Goal: Information Seeking & Learning: Learn about a topic

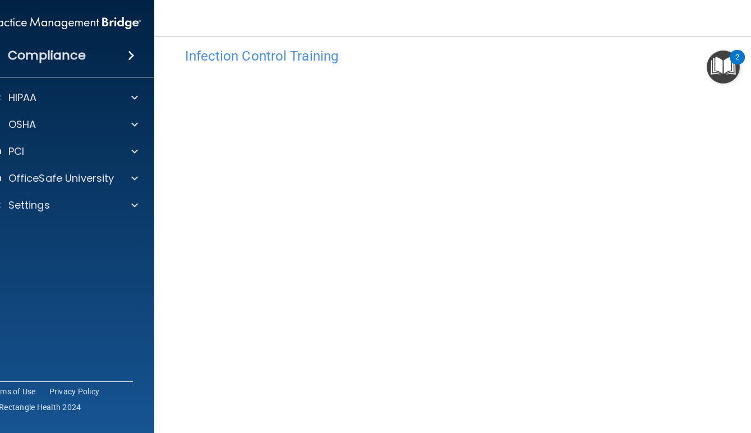
scroll to position [14, 0]
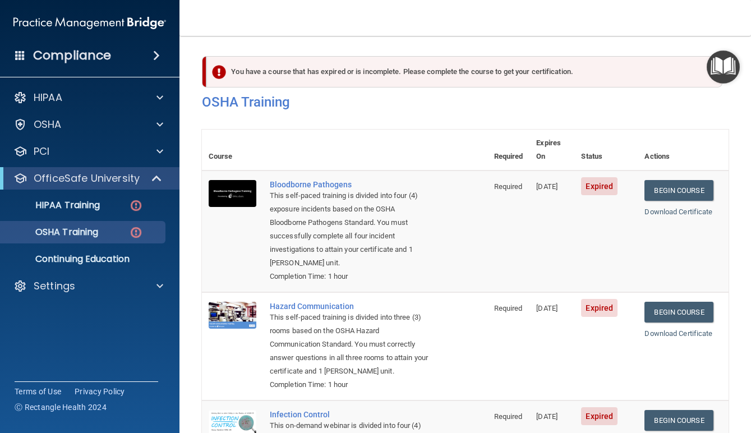
scroll to position [216, 0]
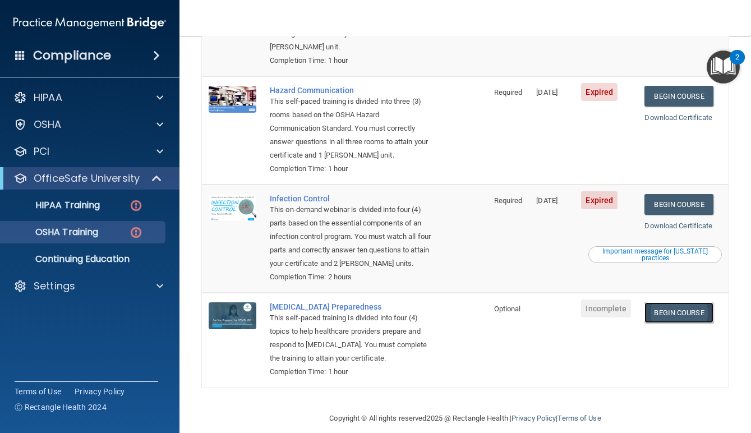
click at [677, 302] on link "Begin Course" at bounding box center [678, 312] width 68 height 21
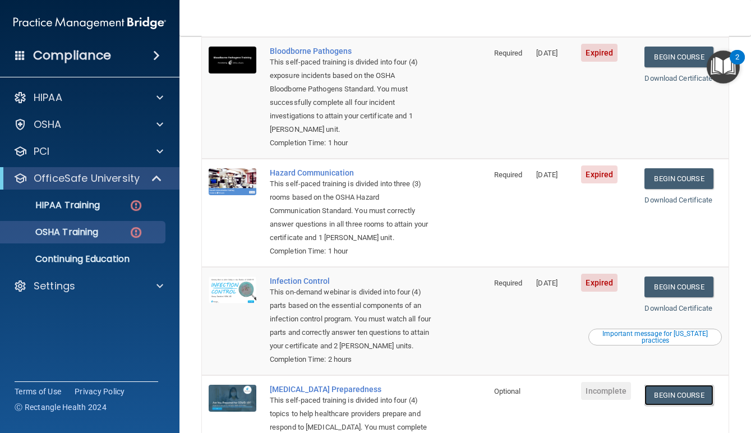
scroll to position [130, 0]
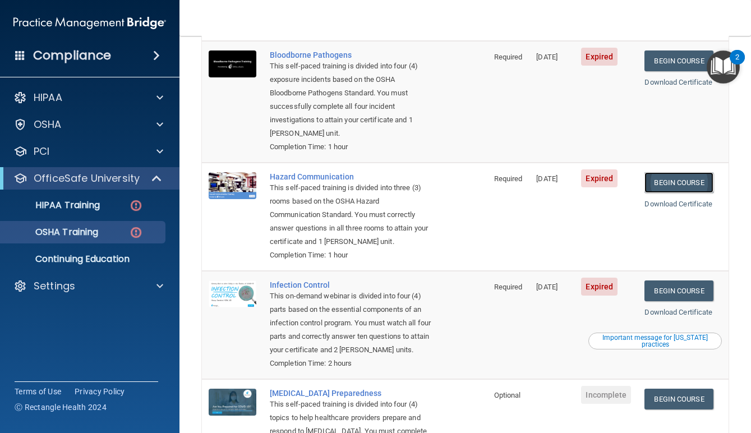
click at [668, 172] on link "Begin Course" at bounding box center [678, 182] width 68 height 21
click at [85, 210] on p "HIPAA Training" at bounding box center [53, 205] width 93 height 11
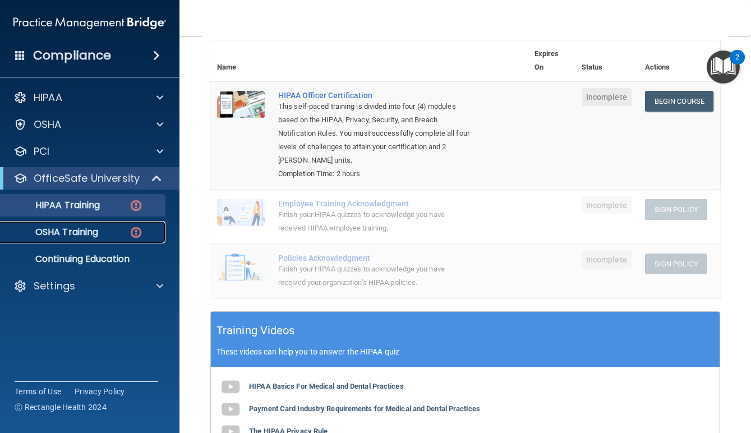
click at [80, 229] on p "OSHA Training" at bounding box center [52, 232] width 91 height 11
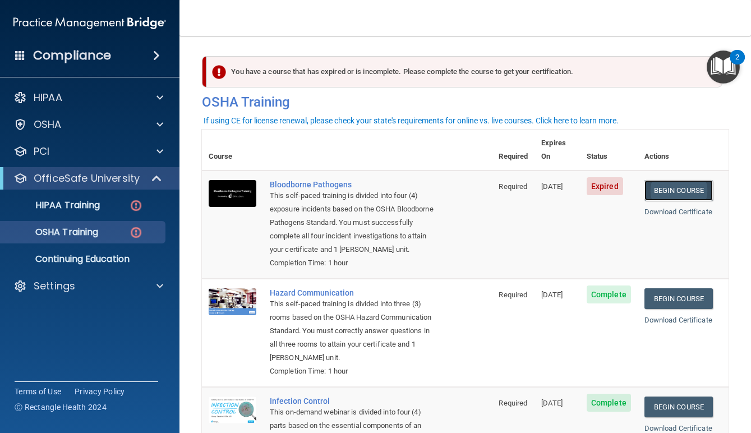
click at [665, 180] on link "Begin Course" at bounding box center [678, 190] width 68 height 21
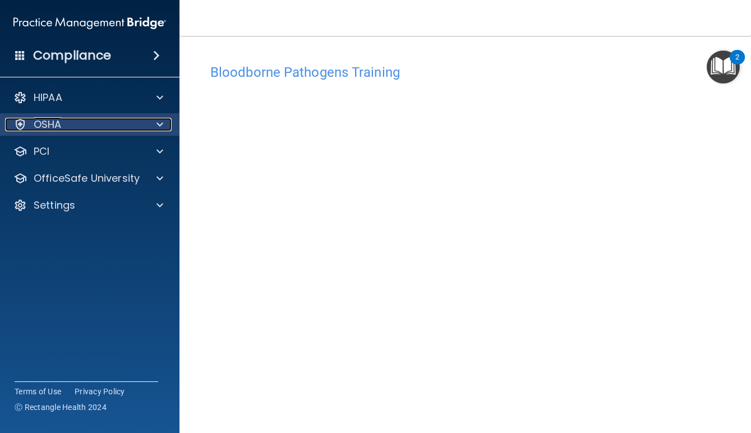
click at [134, 125] on div "OSHA" at bounding box center [74, 124] width 139 height 13
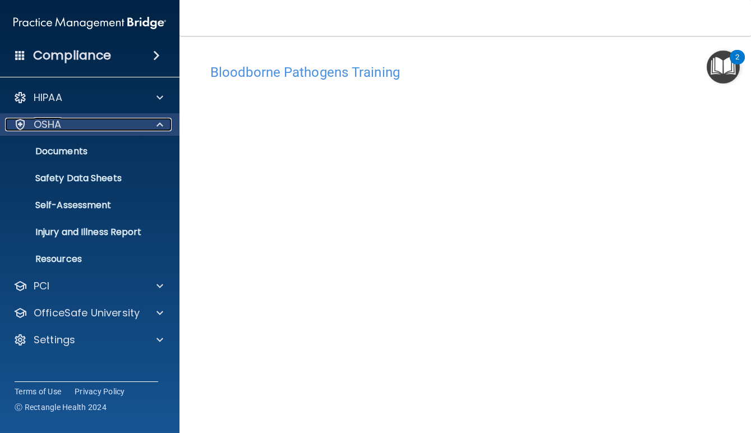
click at [132, 128] on div "OSHA" at bounding box center [74, 124] width 139 height 13
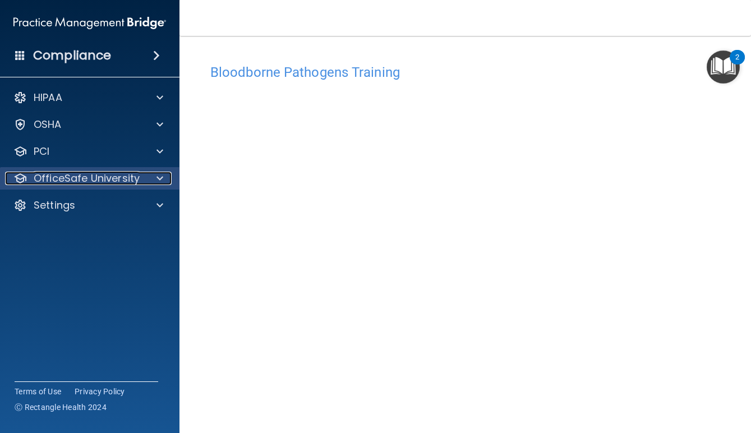
click at [122, 178] on p "OfficeSafe University" at bounding box center [87, 178] width 106 height 13
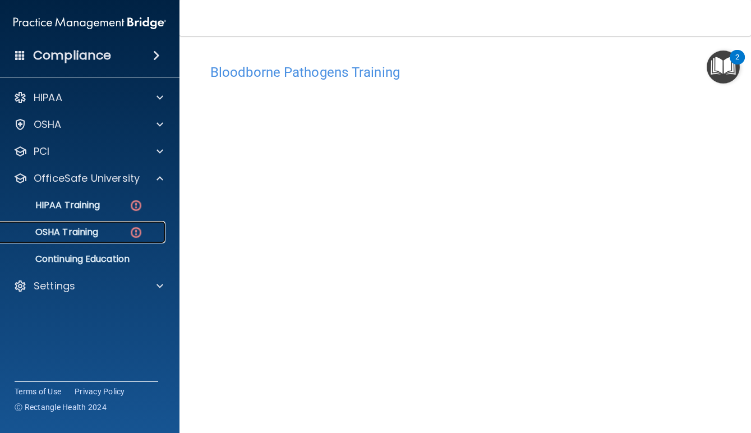
click at [110, 227] on div "OSHA Training" at bounding box center [83, 232] width 153 height 11
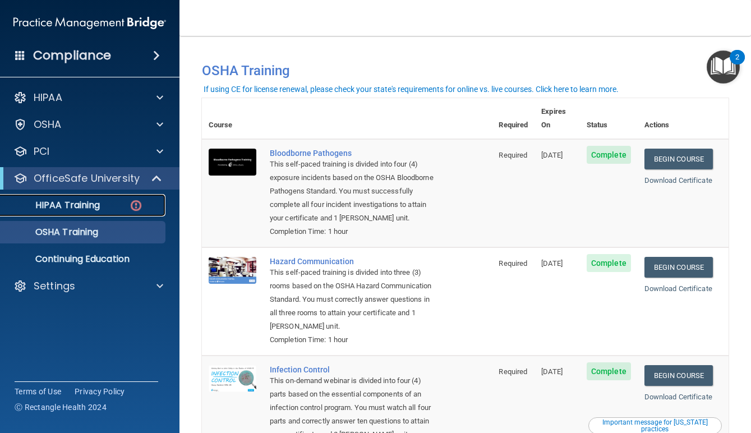
click at [80, 211] on link "HIPAA Training" at bounding box center [77, 205] width 177 height 22
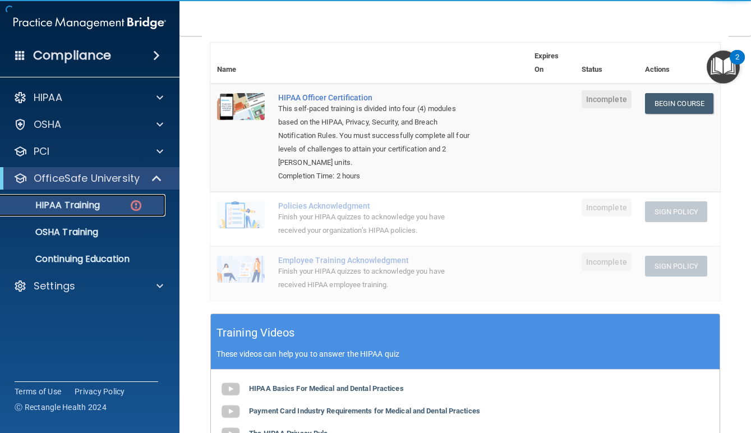
scroll to position [134, 0]
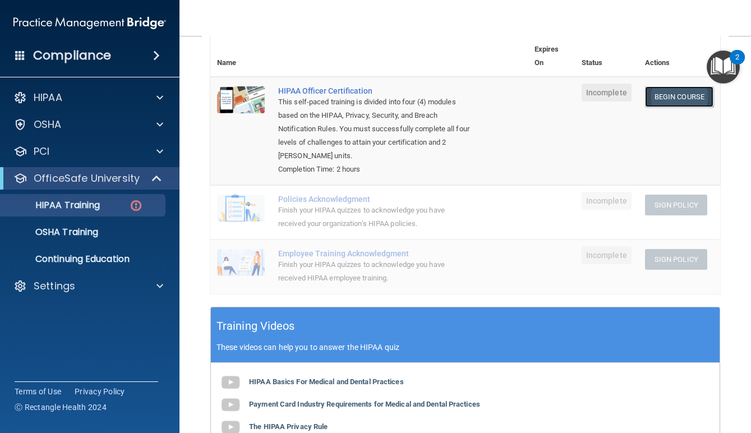
click at [681, 98] on link "Begin Course" at bounding box center [679, 96] width 68 height 21
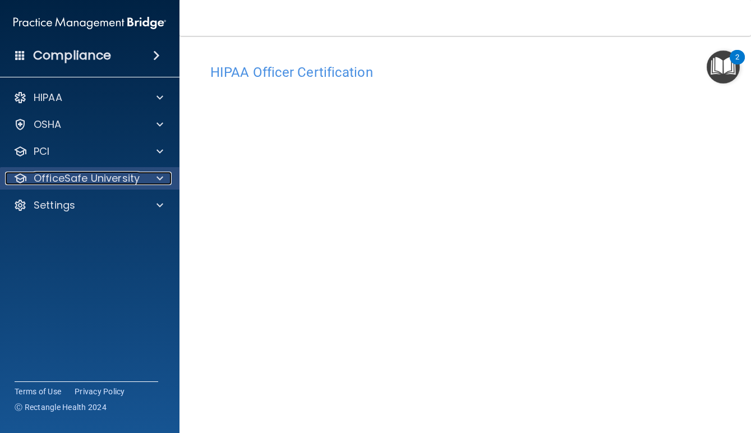
click at [145, 182] on div at bounding box center [158, 178] width 28 height 13
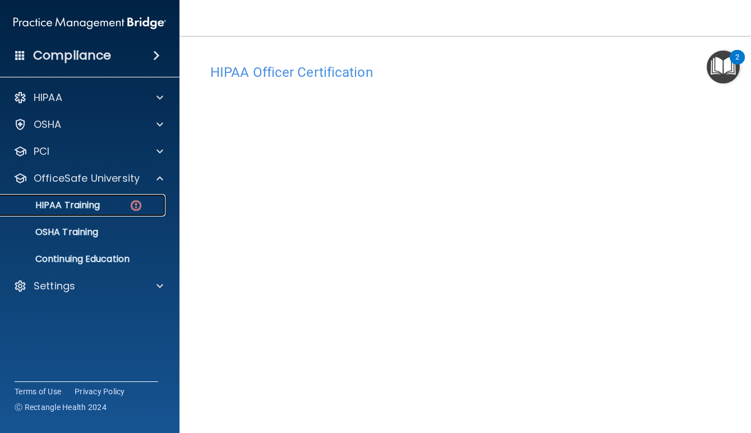
click at [138, 213] on link "HIPAA Training" at bounding box center [77, 205] width 177 height 22
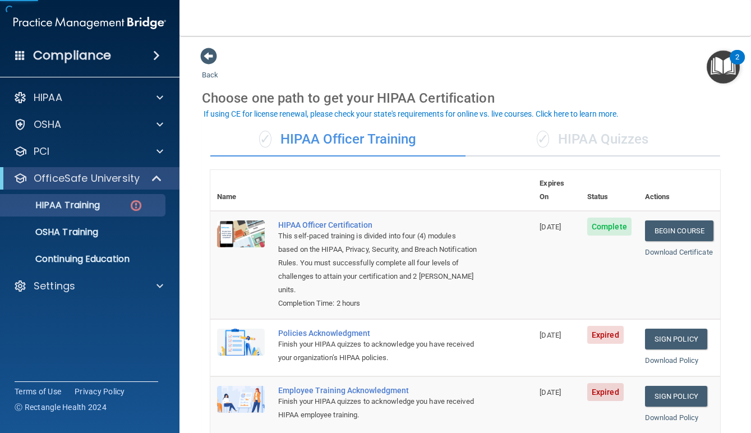
click at [543, 237] on td "[DATE]" at bounding box center [557, 265] width 48 height 108
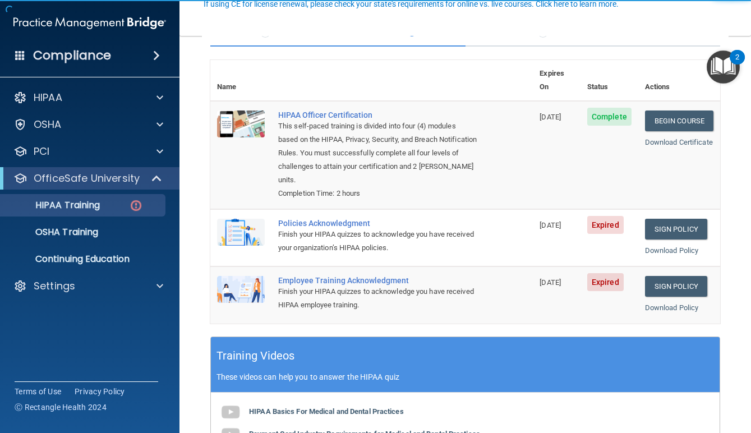
scroll to position [111, 0]
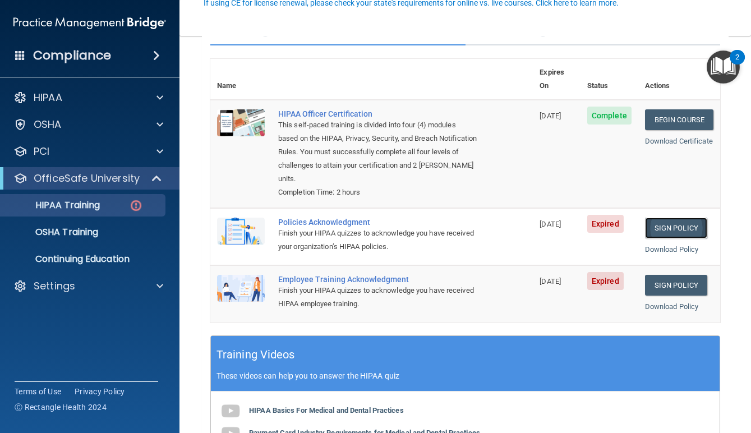
click at [685, 220] on link "Sign Policy" at bounding box center [676, 228] width 62 height 21
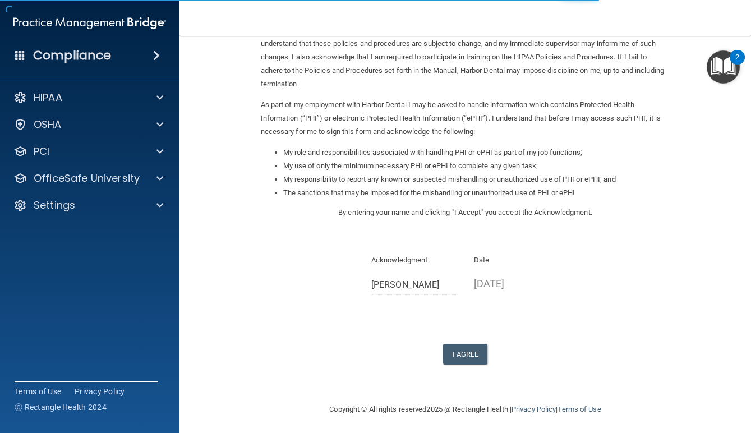
scroll to position [81, 0]
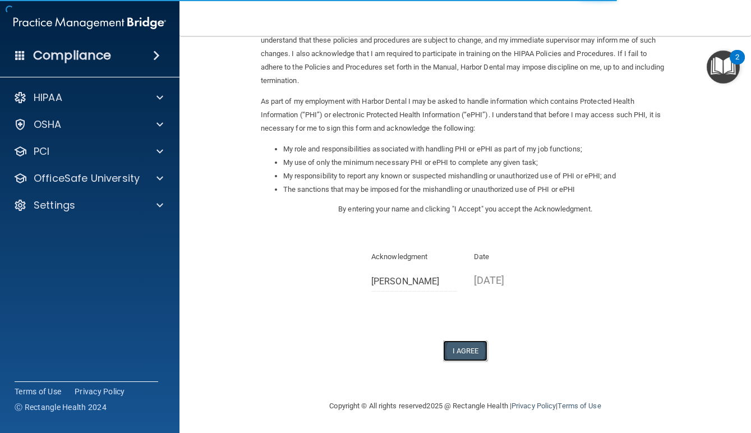
click at [461, 358] on button "I Agree" at bounding box center [465, 350] width 45 height 21
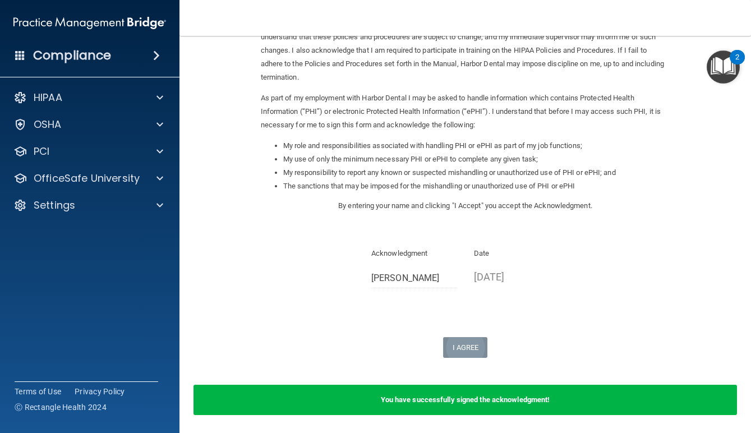
scroll to position [77, 0]
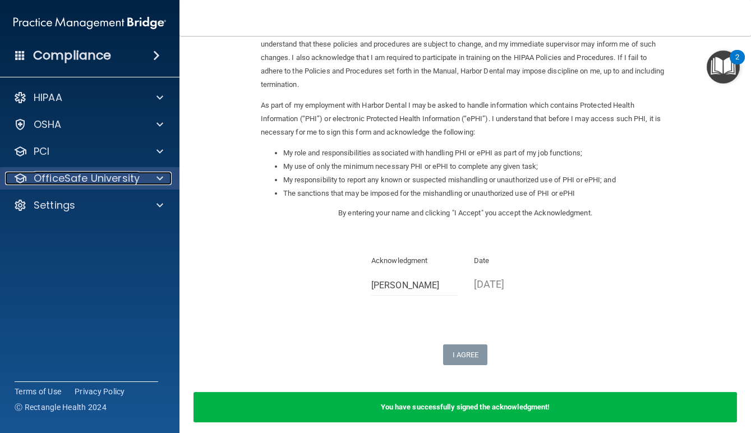
click at [141, 175] on div "OfficeSafe University" at bounding box center [74, 178] width 139 height 13
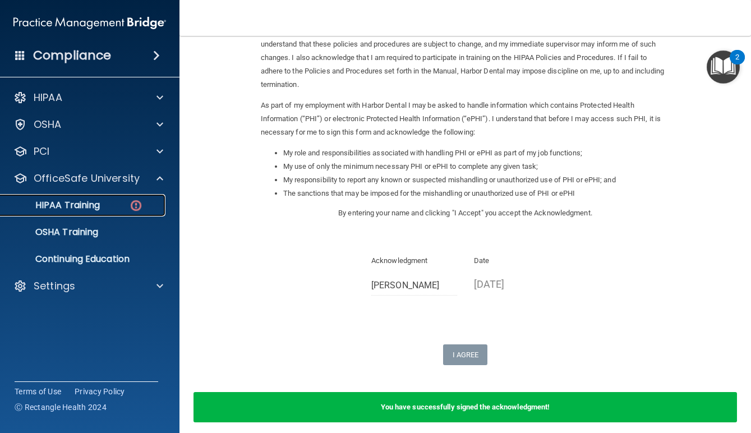
click at [135, 206] on img at bounding box center [136, 206] width 14 height 14
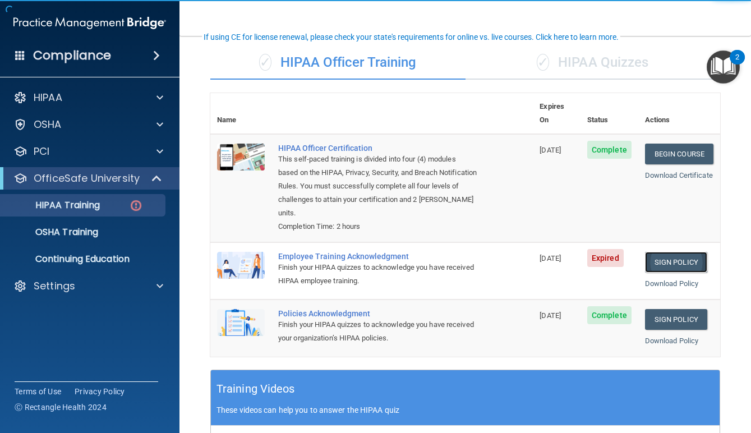
click at [662, 252] on link "Sign Policy" at bounding box center [676, 262] width 62 height 21
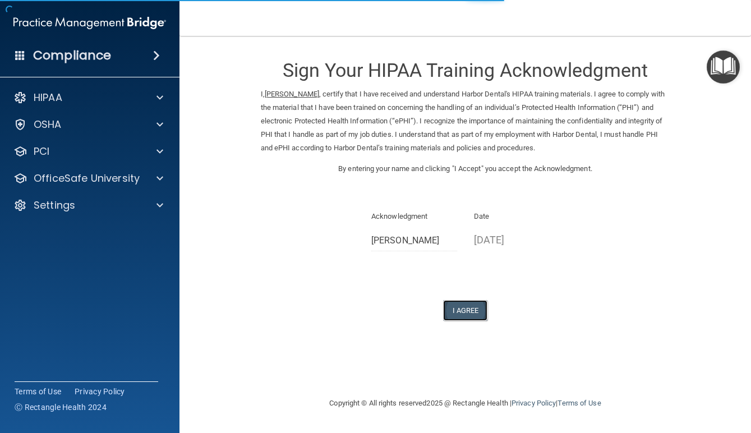
click at [470, 303] on button "I Agree" at bounding box center [465, 310] width 45 height 21
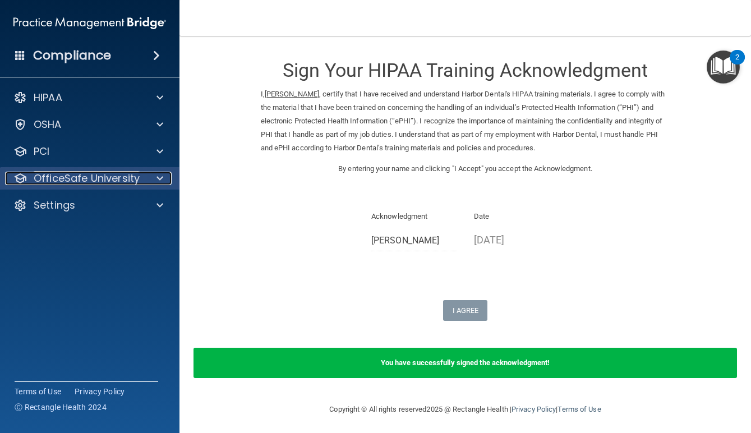
click at [54, 182] on p "OfficeSafe University" at bounding box center [87, 178] width 106 height 13
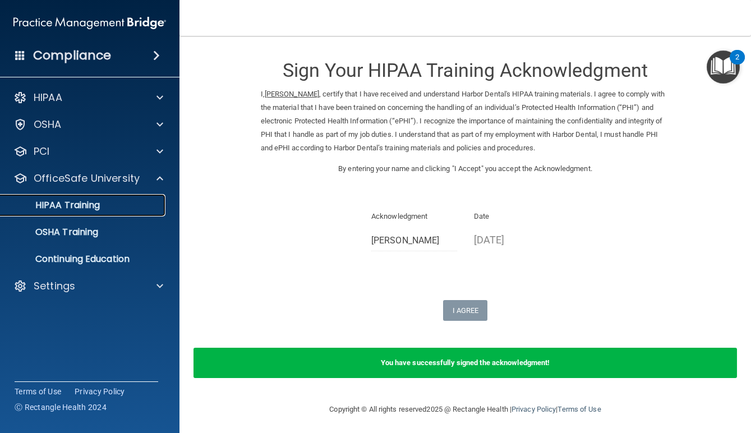
click at [57, 207] on p "HIPAA Training" at bounding box center [53, 205] width 93 height 11
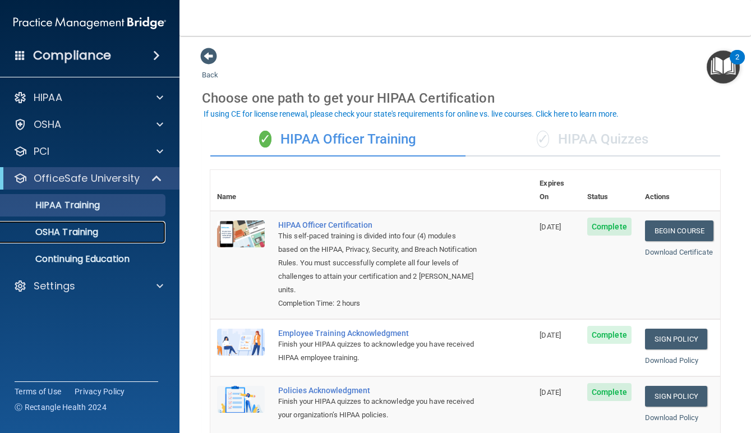
click at [72, 234] on p "OSHA Training" at bounding box center [52, 232] width 91 height 11
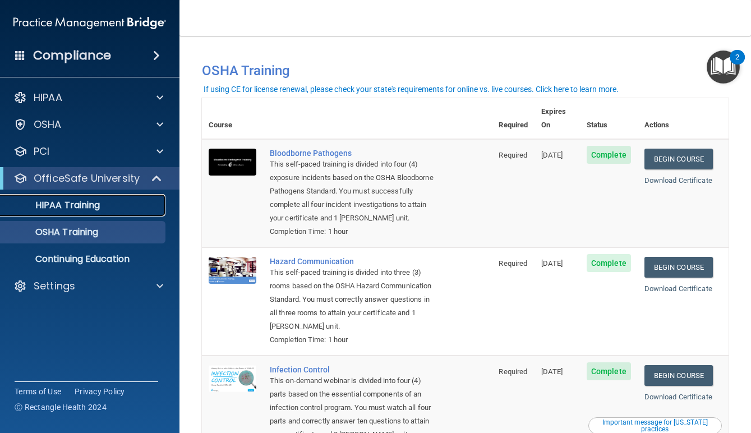
click at [109, 211] on link "HIPAA Training" at bounding box center [77, 205] width 177 height 22
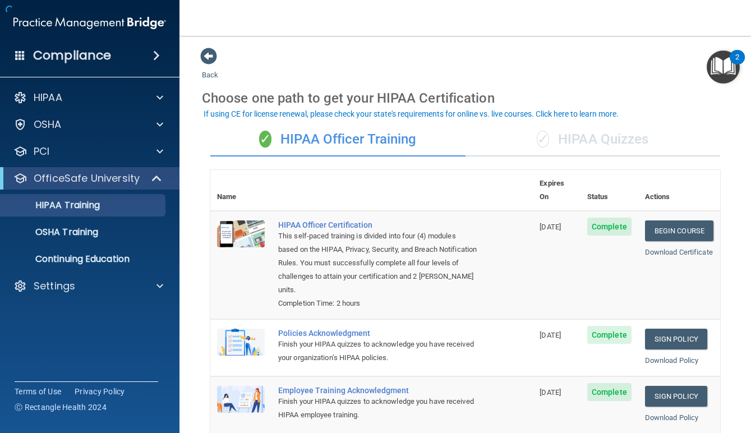
click at [566, 142] on div "✓ HIPAA Quizzes" at bounding box center [593, 140] width 255 height 34
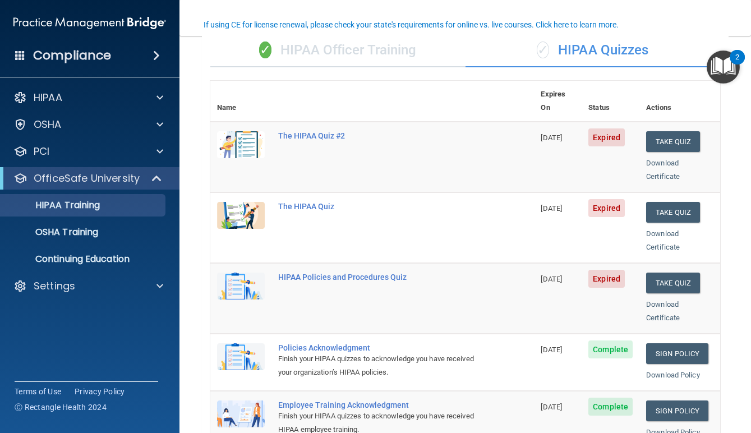
scroll to position [88, 0]
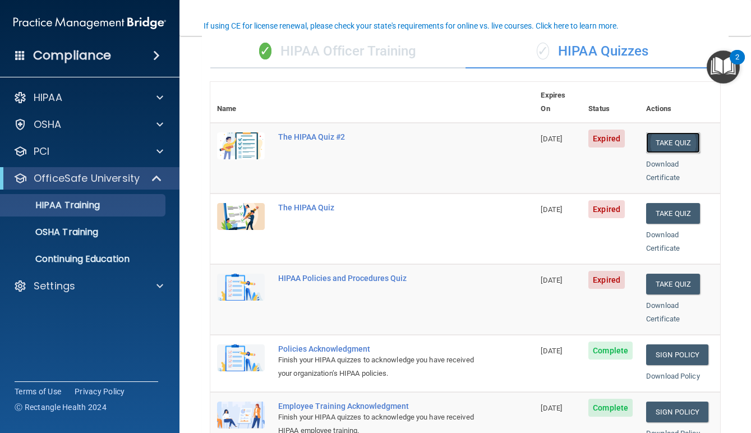
click at [675, 134] on button "Take Quiz" at bounding box center [673, 142] width 54 height 21
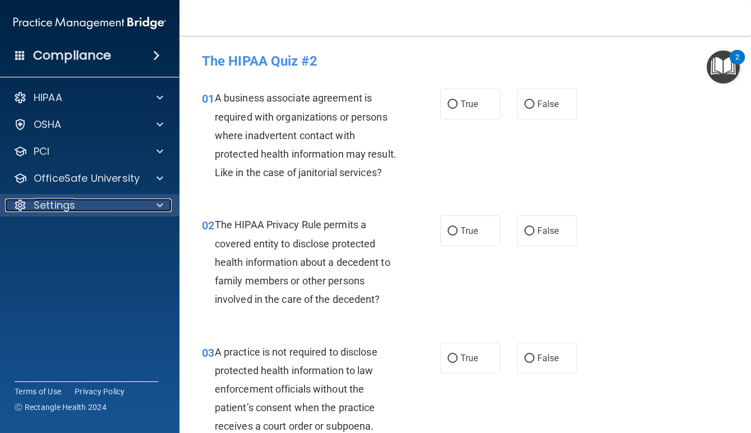
click at [67, 206] on p "Settings" at bounding box center [55, 205] width 42 height 13
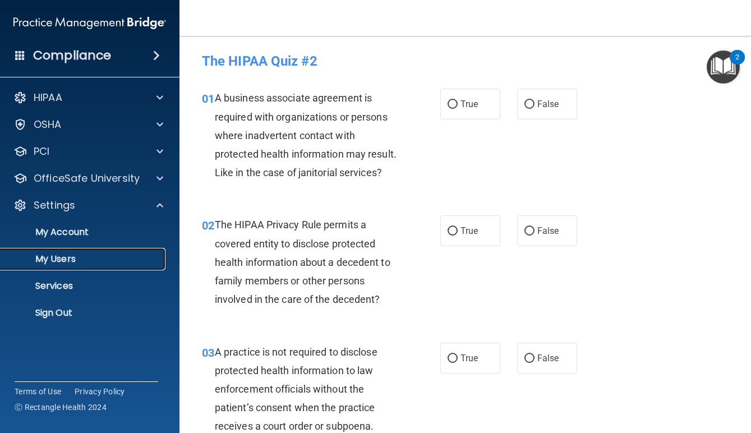
click at [69, 268] on link "My Users" at bounding box center [77, 259] width 177 height 22
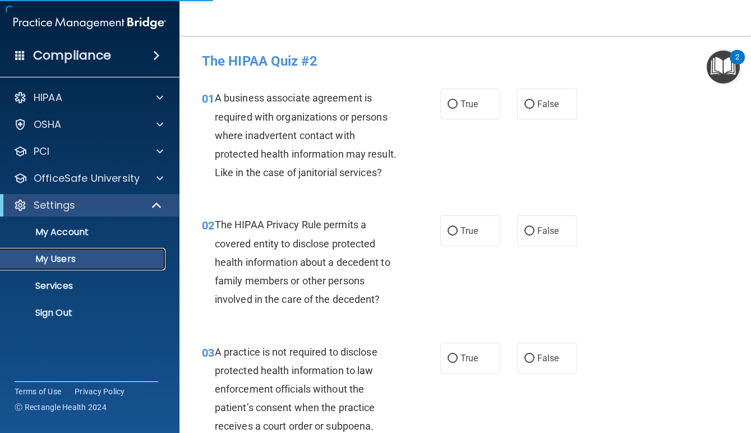
select select "20"
